Goal: Information Seeking & Learning: Learn about a topic

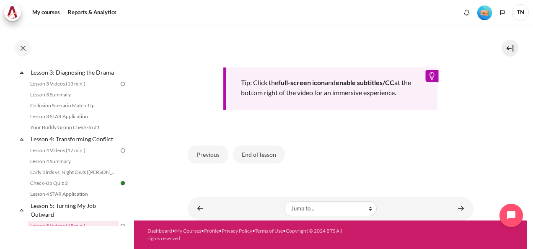
scroll to position [368, 0]
click at [262, 157] on button "End of lesson" at bounding box center [259, 154] width 52 height 18
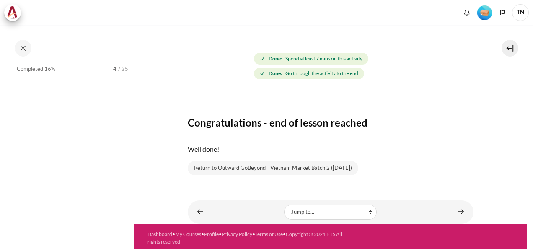
scroll to position [84, 0]
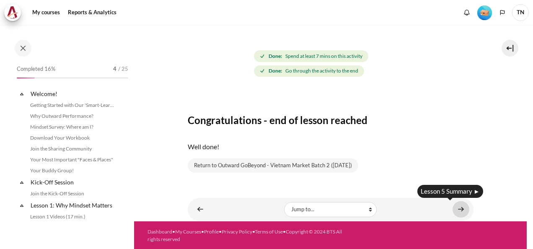
click at [453, 209] on link "Content" at bounding box center [461, 209] width 17 height 16
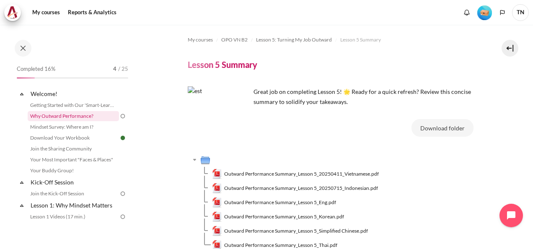
click at [84, 114] on link "Why Outward Performance?" at bounding box center [73, 116] width 91 height 10
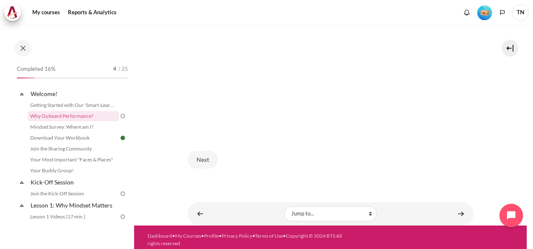
scroll to position [267, 0]
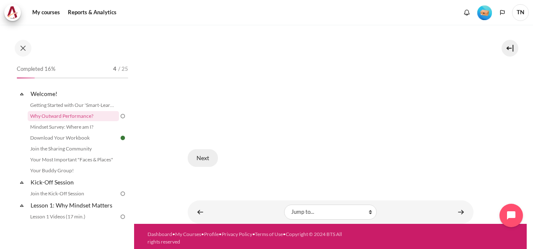
click at [204, 153] on button "Next" at bounding box center [203, 158] width 30 height 18
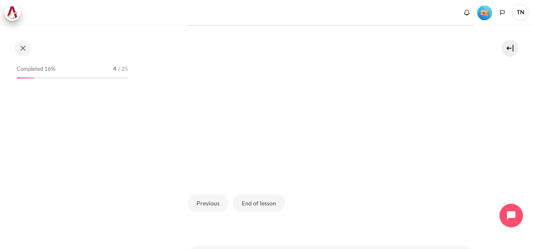
scroll to position [283, 0]
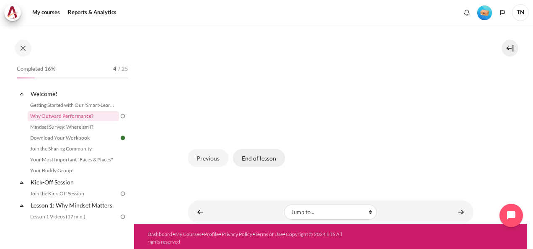
click at [264, 154] on button "End of lesson" at bounding box center [259, 158] width 52 height 18
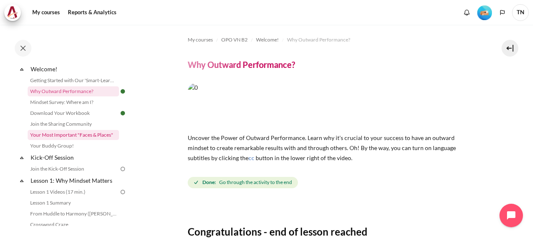
scroll to position [42, 0]
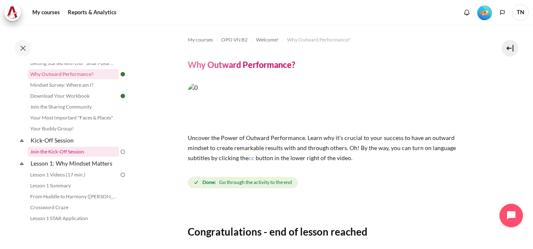
click at [91, 153] on link "Join the Kick-Off Session" at bounding box center [73, 152] width 91 height 10
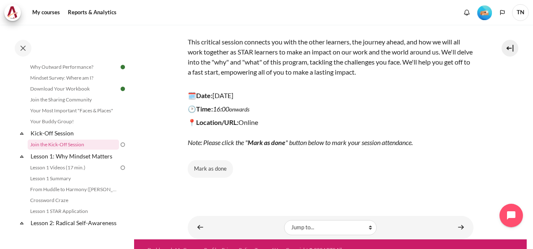
scroll to position [123, 0]
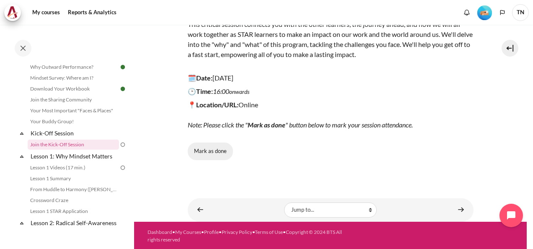
click at [218, 148] on button "Mark as done" at bounding box center [210, 152] width 45 height 18
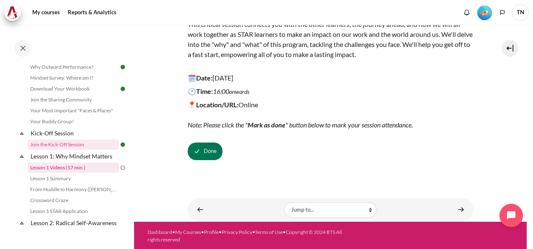
click at [91, 170] on link "Lesson 1 Videos (17 min.)" at bounding box center [73, 168] width 91 height 10
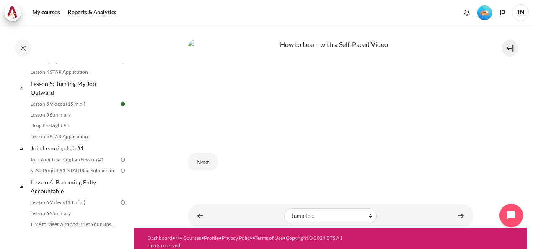
scroll to position [391, 0]
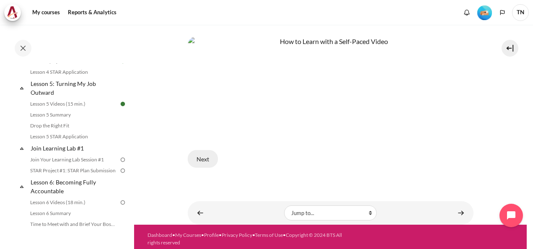
click at [207, 153] on button "Next" at bounding box center [203, 159] width 30 height 18
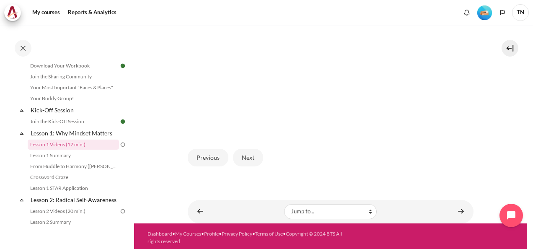
scroll to position [263, 0]
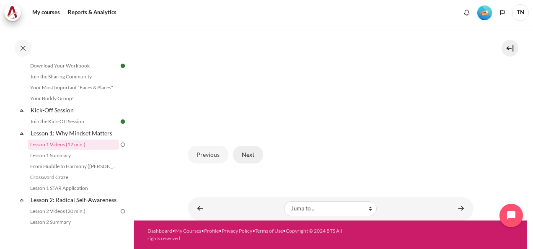
click at [257, 155] on button "Next" at bounding box center [248, 155] width 30 height 18
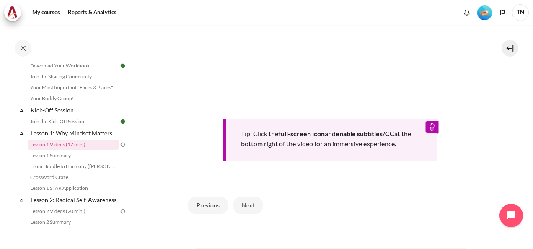
scroll to position [377, 0]
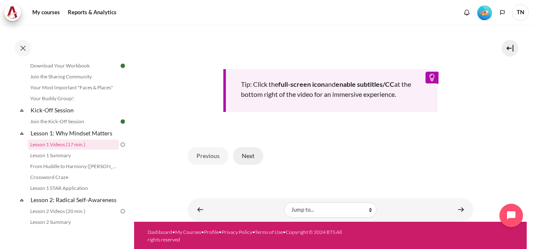
click at [248, 165] on button "Next" at bounding box center [248, 156] width 30 height 18
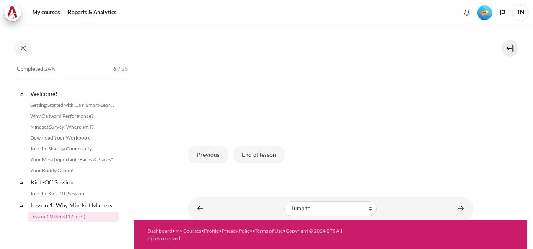
scroll to position [72, 0]
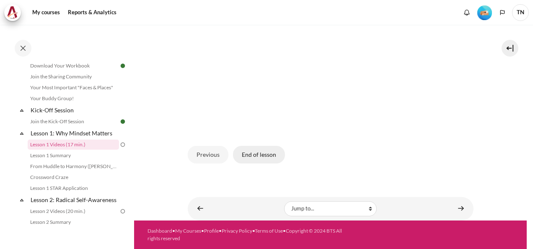
click at [262, 156] on button "End of lesson" at bounding box center [259, 155] width 52 height 18
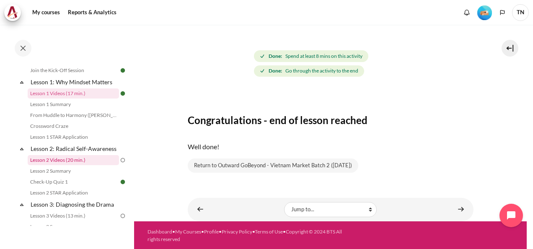
scroll to position [168, 0]
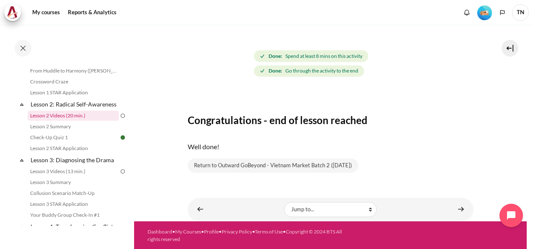
click at [80, 121] on link "Lesson 2 Videos (20 min.)" at bounding box center [73, 116] width 91 height 10
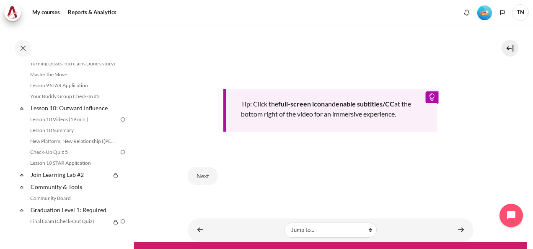
scroll to position [754, 0]
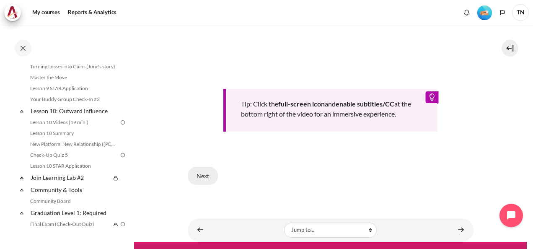
click at [208, 173] on button "Next" at bounding box center [203, 176] width 30 height 18
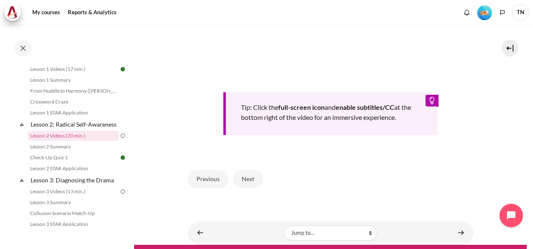
scroll to position [369, 0]
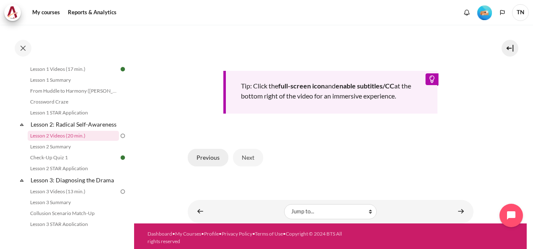
click at [212, 152] on button "Previous" at bounding box center [208, 158] width 41 height 18
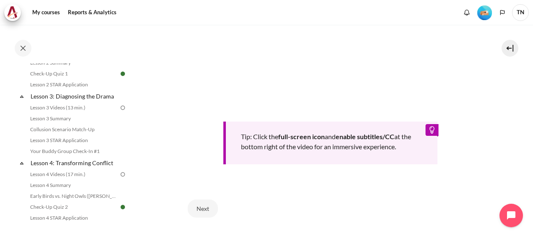
scroll to position [354, 0]
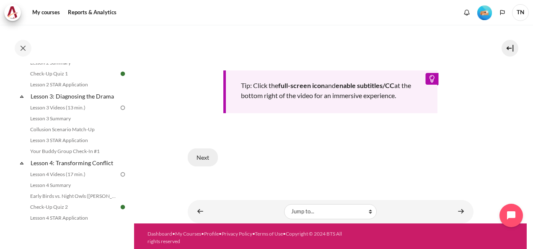
click at [205, 153] on button "Next" at bounding box center [203, 157] width 30 height 18
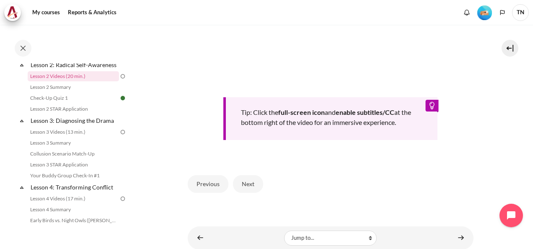
scroll to position [335, 0]
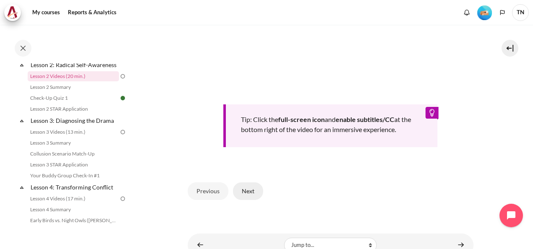
click at [254, 200] on button "Next" at bounding box center [248, 191] width 30 height 18
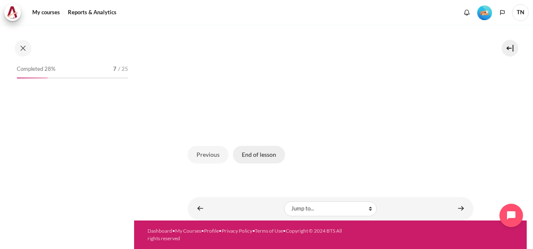
scroll to position [148, 0]
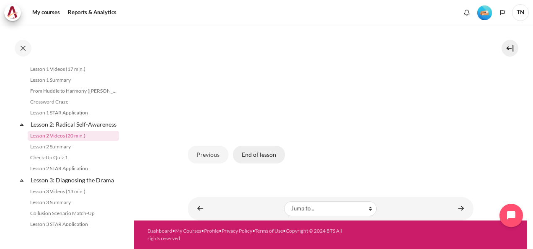
click at [269, 156] on button "End of lesson" at bounding box center [259, 155] width 52 height 18
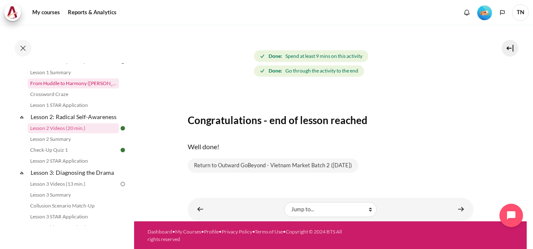
scroll to position [251, 0]
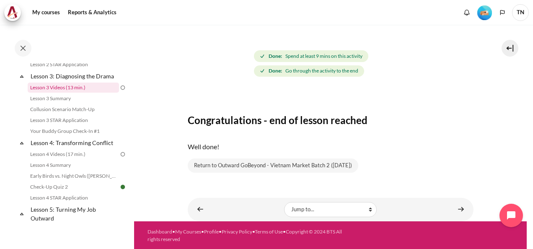
click at [95, 93] on link "Lesson 3 Videos (13 min.)" at bounding box center [73, 88] width 91 height 10
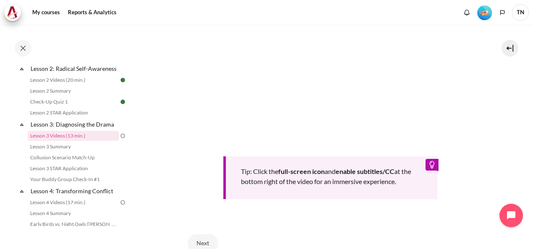
scroll to position [335, 0]
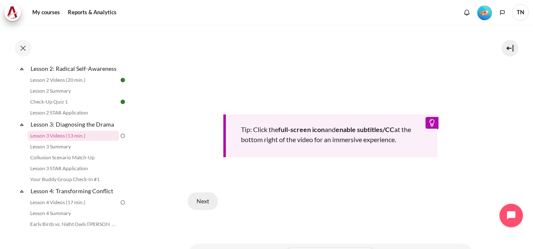
click at [207, 197] on button "Next" at bounding box center [203, 201] width 30 height 18
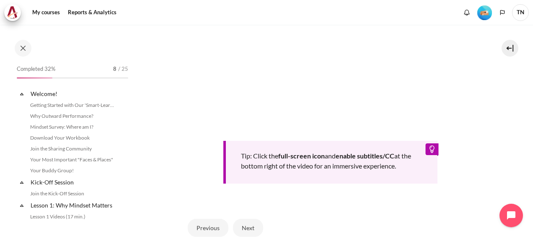
scroll to position [203, 0]
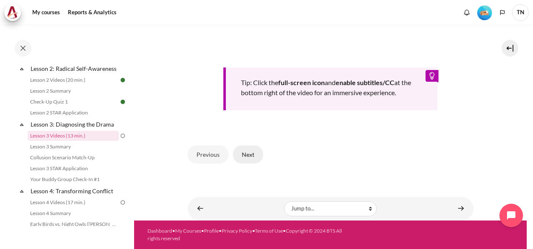
click at [252, 159] on button "Next" at bounding box center [248, 154] width 30 height 18
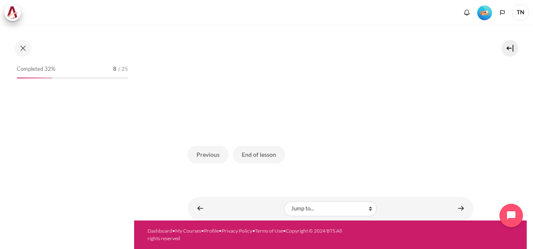
scroll to position [266, 0]
click at [259, 158] on button "End of lesson" at bounding box center [259, 155] width 52 height 18
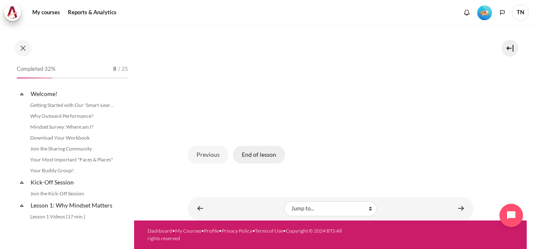
scroll to position [203, 0]
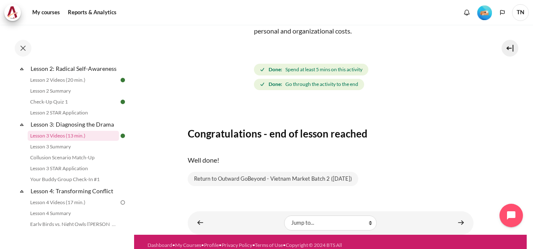
scroll to position [94, 0]
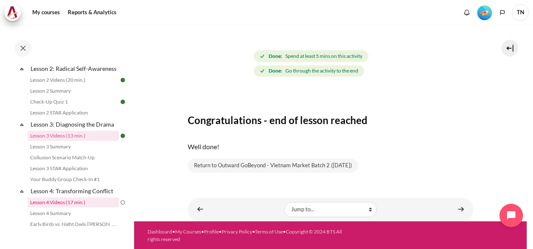
click at [85, 207] on link "Lesson 4 Videos (17 min.)" at bounding box center [73, 202] width 91 height 10
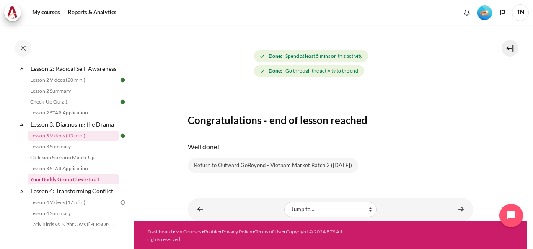
scroll to position [284, 0]
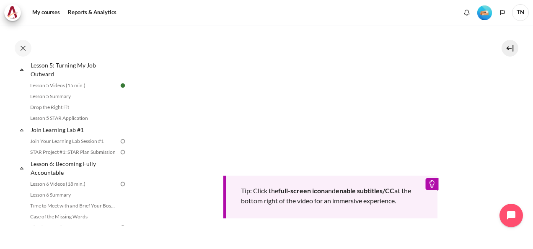
scroll to position [293, 0]
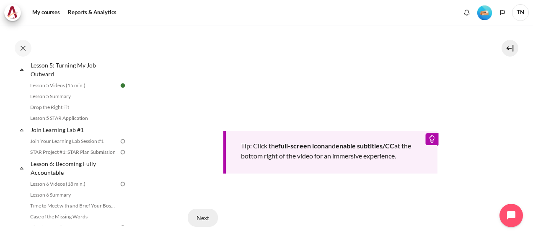
click at [209, 215] on button "Next" at bounding box center [203, 218] width 30 height 18
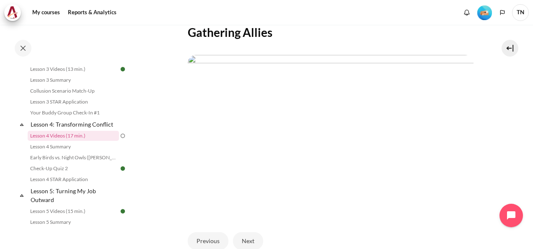
scroll to position [251, 0]
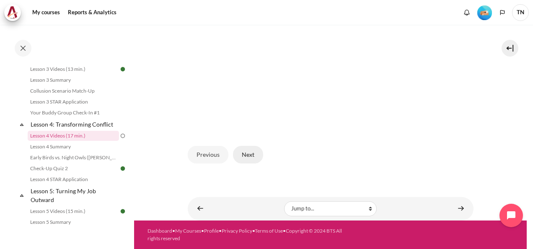
click at [253, 159] on button "Next" at bounding box center [248, 155] width 30 height 18
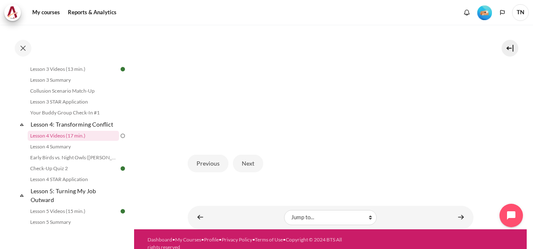
scroll to position [256, 0]
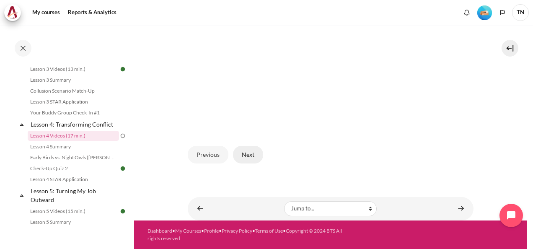
click at [256, 158] on button "Next" at bounding box center [248, 155] width 30 height 18
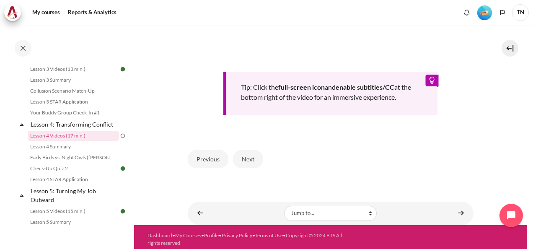
scroll to position [368, 0]
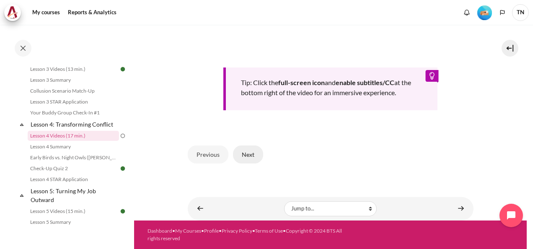
click at [251, 155] on button "Next" at bounding box center [248, 154] width 30 height 18
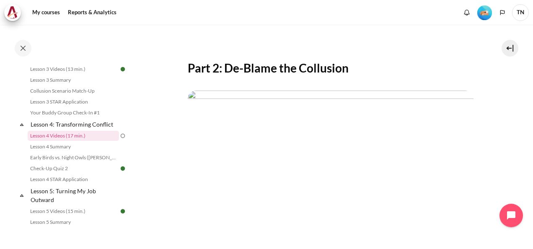
scroll to position [256, 0]
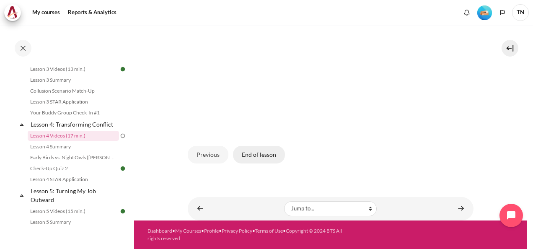
click at [272, 153] on button "End of lesson" at bounding box center [259, 155] width 52 height 18
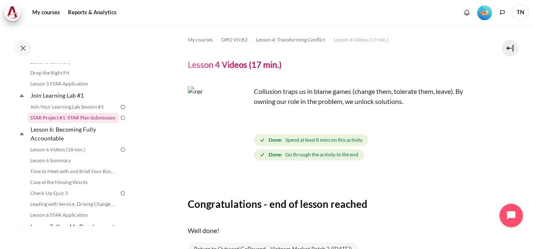
scroll to position [428, 0]
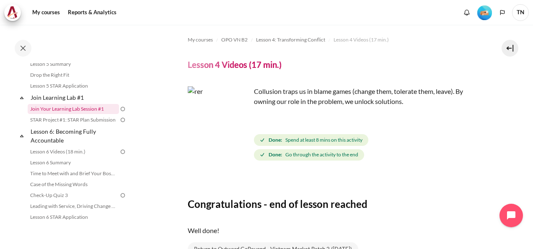
click at [92, 114] on link "Join Your Learning Lab Session #1" at bounding box center [73, 109] width 91 height 10
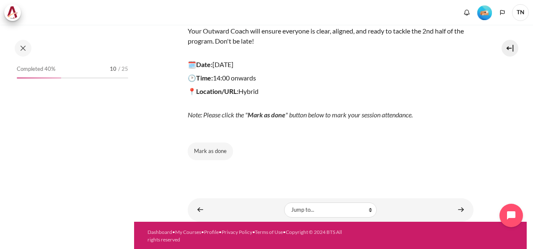
scroll to position [401, 0]
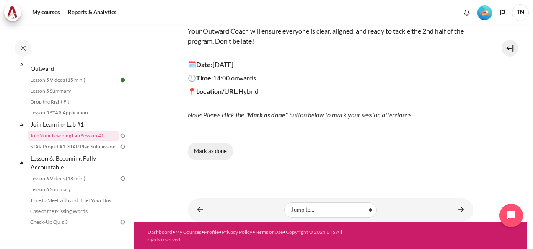
click at [225, 150] on button "Mark as done" at bounding box center [210, 152] width 45 height 18
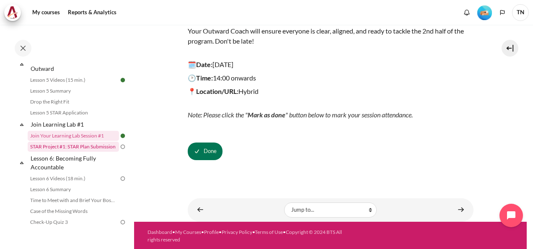
click at [88, 152] on link "STAR Project #1: STAR Plan Submission" at bounding box center [73, 147] width 91 height 10
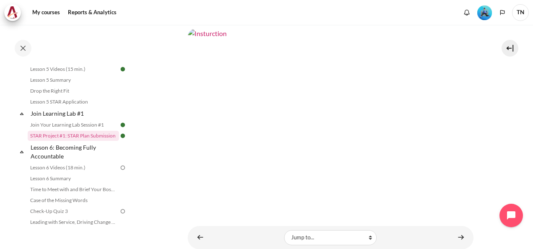
scroll to position [334, 0]
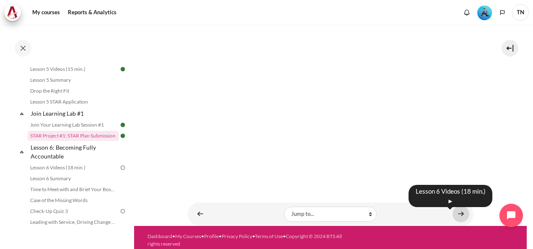
click at [458, 209] on link "Content" at bounding box center [461, 214] width 17 height 16
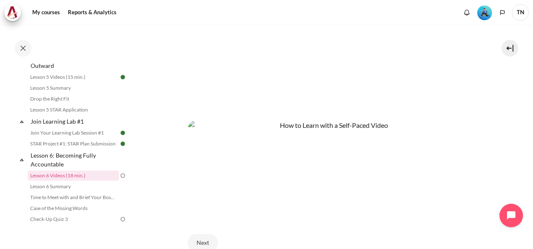
scroll to position [202, 0]
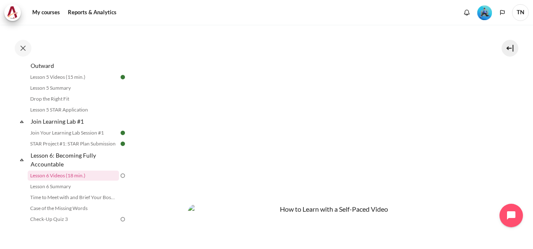
click at [427, 207] on img "Content" at bounding box center [331, 251] width 286 height 94
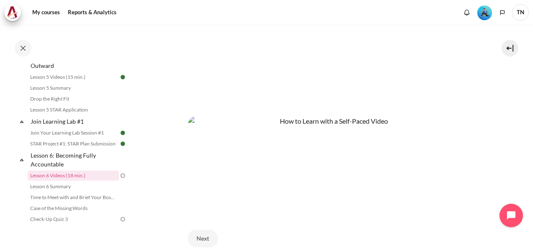
scroll to position [335, 0]
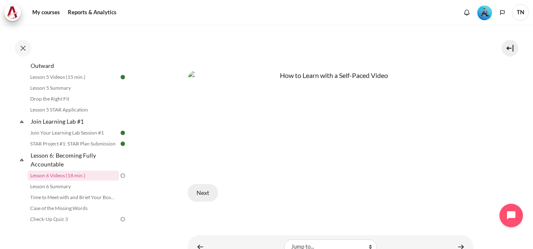
click at [200, 193] on button "Next" at bounding box center [203, 193] width 30 height 18
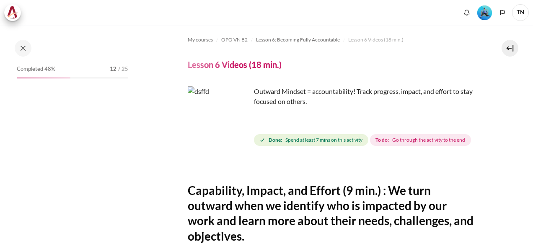
scroll to position [384, 0]
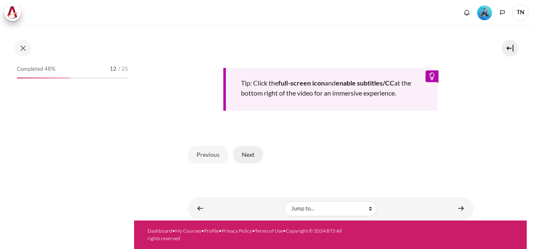
click at [249, 158] on button "Next" at bounding box center [248, 155] width 30 height 18
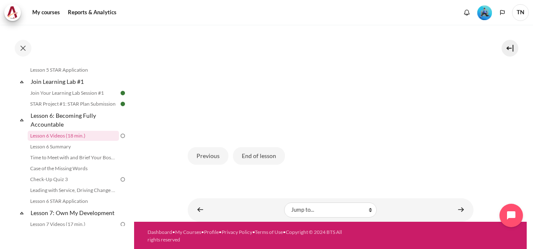
scroll to position [251, 0]
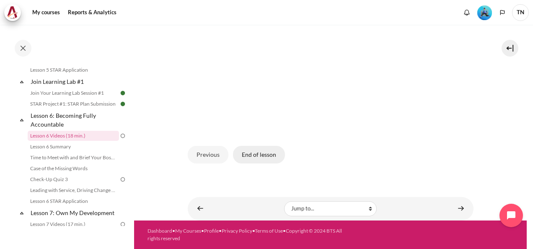
click at [264, 160] on button "End of lesson" at bounding box center [259, 155] width 52 height 18
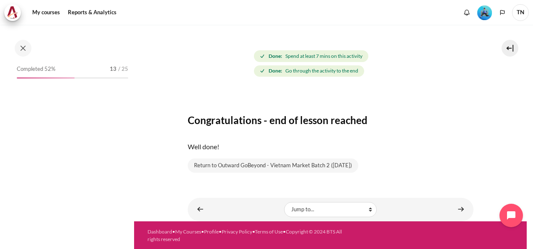
scroll to position [444, 0]
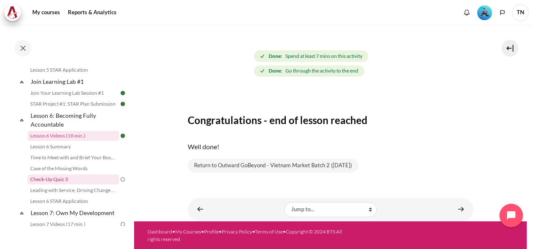
click at [79, 184] on link "Check-Up Quiz 3" at bounding box center [73, 179] width 91 height 10
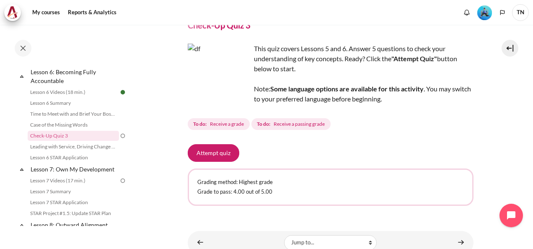
scroll to position [73, 0]
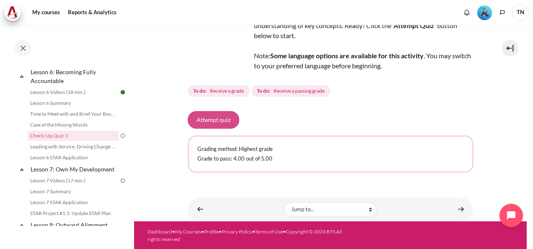
click at [220, 120] on button "Attempt quiz" at bounding box center [214, 120] width 52 height 18
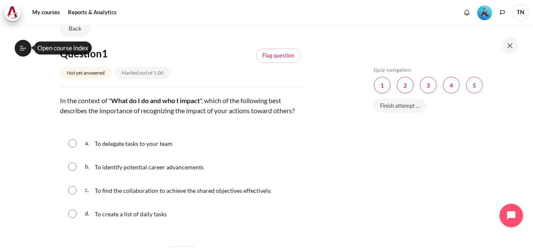
scroll to position [84, 0]
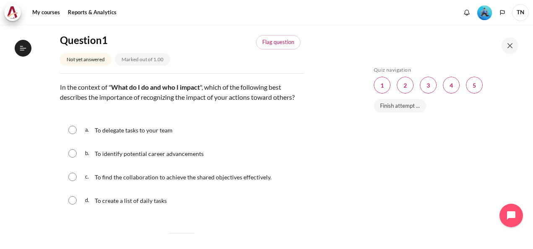
click at [138, 181] on span "To find the collaboration to achieve the shared objectives effectively." at bounding box center [183, 177] width 177 height 7
radio input "true"
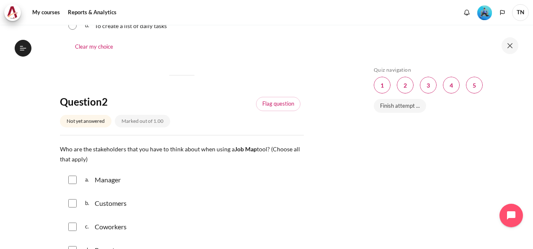
scroll to position [335, 0]
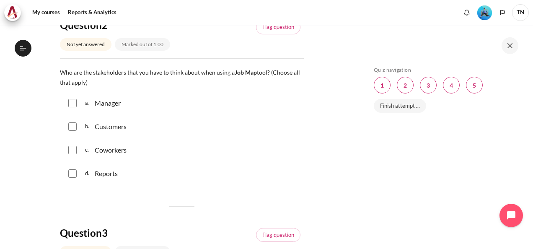
click at [115, 132] on p "Customers" at bounding box center [111, 127] width 32 height 10
checkbox input "true"
click at [107, 179] on p "Reports" at bounding box center [106, 173] width 23 height 10
checkbox input "true"
click at [106, 155] on p "Coworkers" at bounding box center [111, 150] width 32 height 10
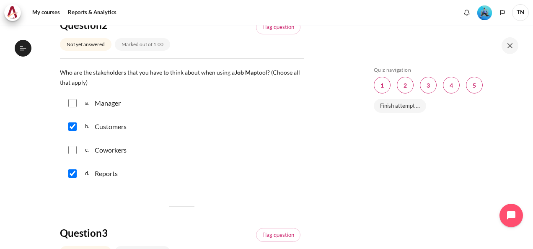
checkbox input "true"
click at [109, 108] on div "Manager" at bounding box center [108, 103] width 26 height 10
checkbox input "true"
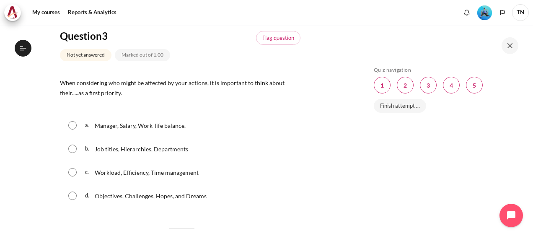
scroll to position [545, 0]
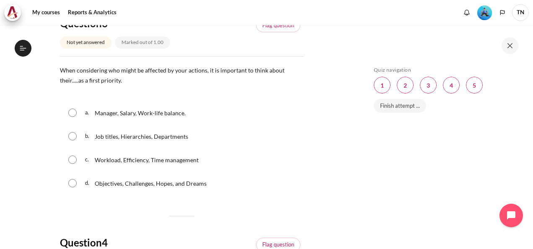
click at [159, 187] on span "Objectives, Challenges, Hopes, and Dreams" at bounding box center [151, 183] width 112 height 7
radio input "true"
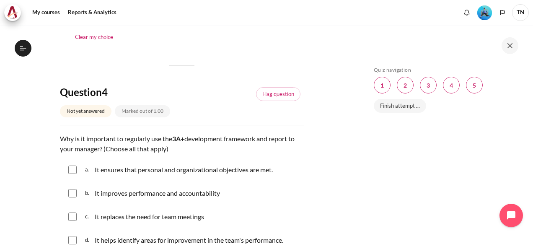
scroll to position [754, 0]
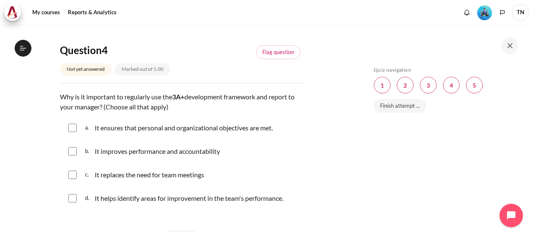
click at [133, 133] on p "It ensures that personal and organizational objectives are met." at bounding box center [184, 128] width 178 height 10
checkbox input "true"
click at [132, 156] on p "It improves performance and accountability" at bounding box center [157, 151] width 125 height 10
checkbox input "true"
click at [133, 203] on p "It helps identify areas for improvement in the team's performance." at bounding box center [189, 198] width 189 height 10
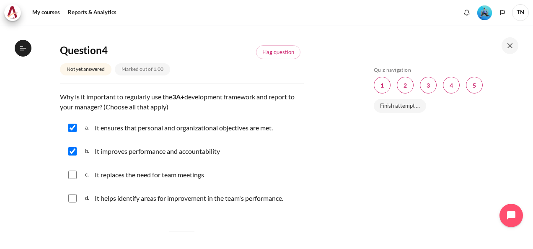
checkbox input "true"
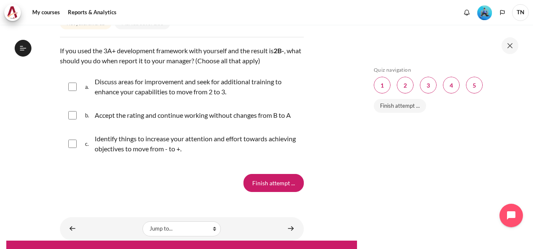
scroll to position [995, 0]
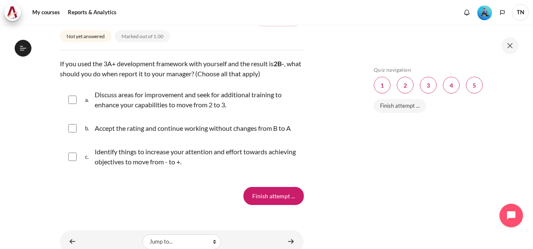
click at [148, 110] on p "Discuss areas for improvement and seek for additional training to enhance your …" at bounding box center [197, 100] width 205 height 20
checkbox input "true"
click at [148, 167] on p "Identify things to increase your attention and effort towards achieving objecti…" at bounding box center [197, 157] width 205 height 20
checkbox input "true"
click at [258, 205] on input "Finish attempt ..." at bounding box center [274, 196] width 60 height 18
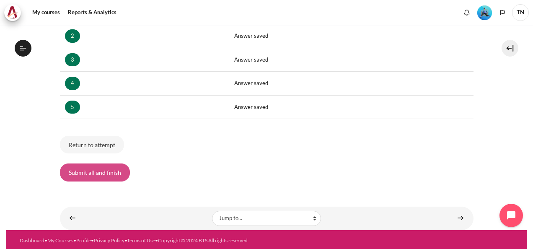
scroll to position [487, 0]
click at [123, 168] on button "Submit all and finish" at bounding box center [95, 172] width 70 height 18
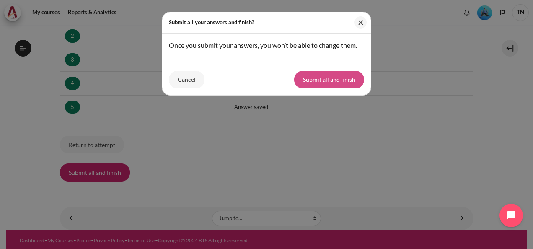
click at [316, 80] on button "Submit all and finish" at bounding box center [329, 80] width 70 height 18
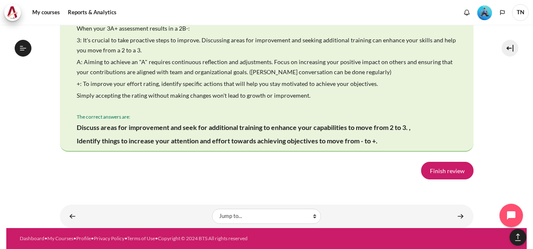
scroll to position [1668, 0]
click at [438, 168] on link "Finish review" at bounding box center [447, 171] width 52 height 18
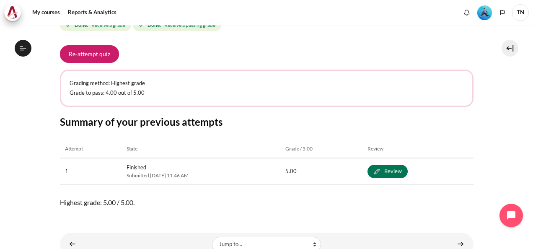
scroll to position [165, 0]
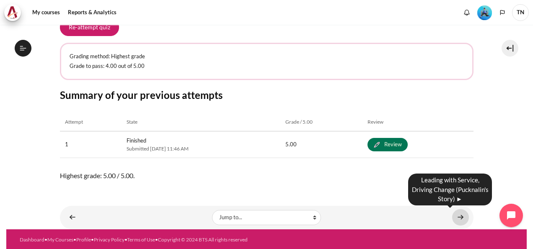
click at [455, 218] on link "Content" at bounding box center [460, 217] width 17 height 16
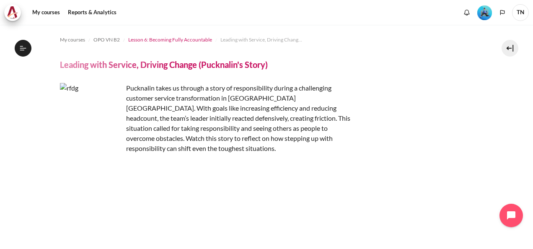
click at [152, 40] on span "Lesson 6: Becoming Fully Accountable" at bounding box center [170, 40] width 84 height 8
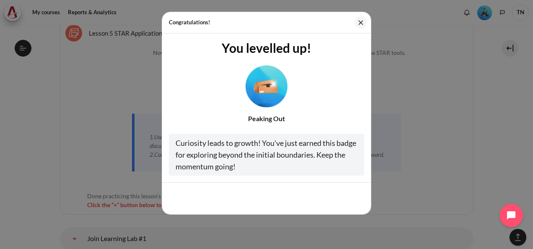
scroll to position [4991, 0]
click at [359, 23] on button "Close" at bounding box center [361, 22] width 12 height 12
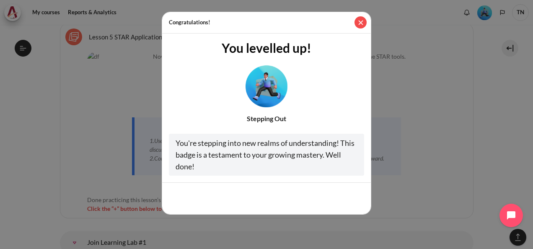
click at [361, 21] on button "Close" at bounding box center [361, 22] width 12 height 12
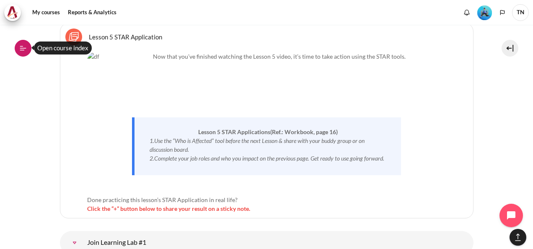
click at [22, 48] on icon at bounding box center [23, 48] width 6 height 0
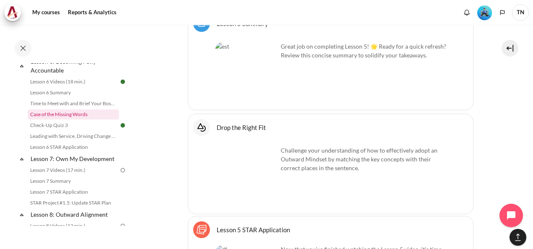
scroll to position [516, 0]
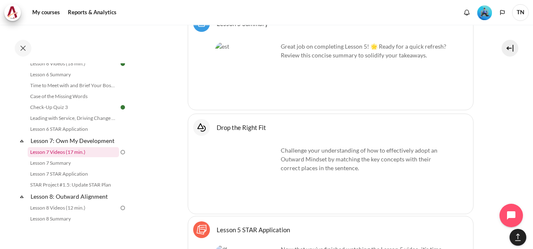
click at [89, 157] on link "Lesson 7 Videos (17 min.)" at bounding box center [73, 152] width 91 height 10
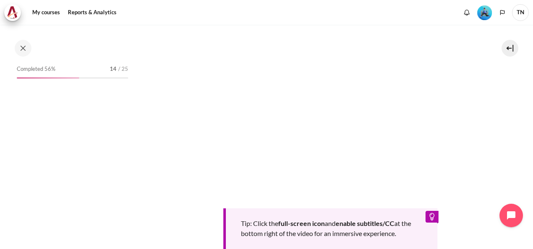
scroll to position [532, 0]
